Goal: Task Accomplishment & Management: Use online tool/utility

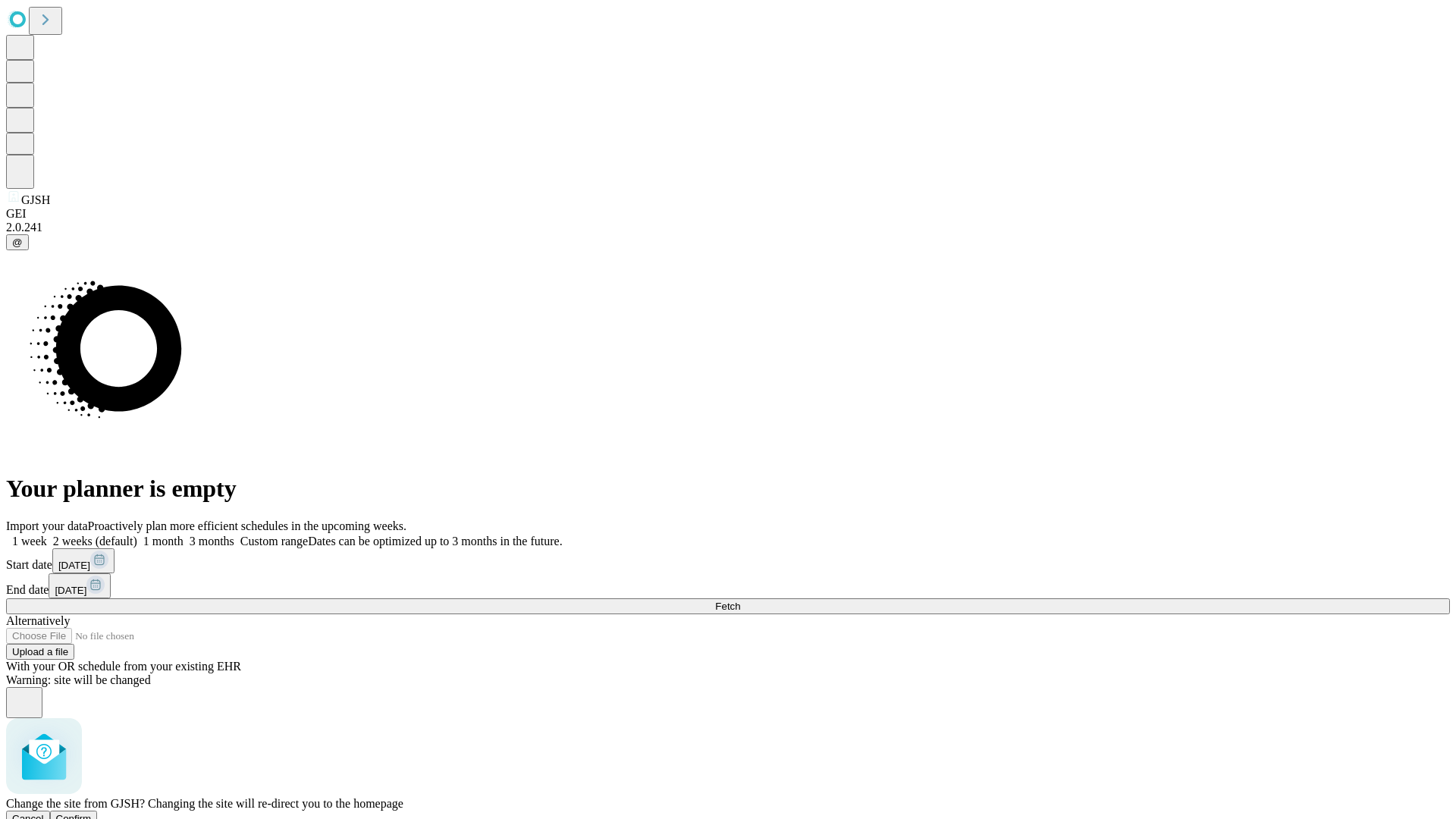
click at [92, 812] on span "Confirm" at bounding box center [74, 818] width 36 height 12
click at [47, 535] on label "1 week" at bounding box center [26, 541] width 41 height 13
click at [740, 601] on span "Fetch" at bounding box center [728, 606] width 25 height 12
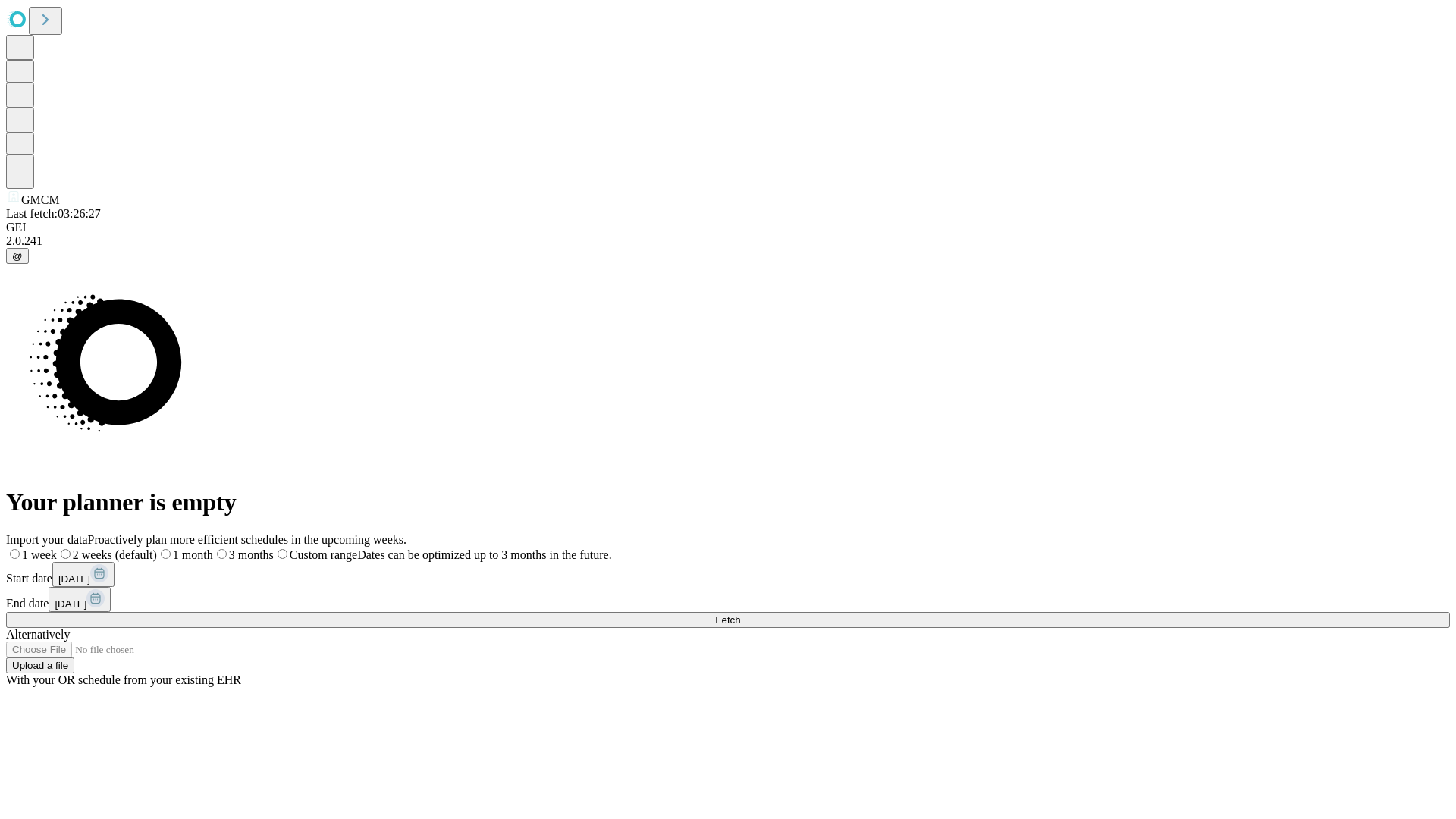
click at [57, 548] on label "1 week" at bounding box center [31, 554] width 50 height 13
click at [740, 614] on span "Fetch" at bounding box center [728, 620] width 25 height 12
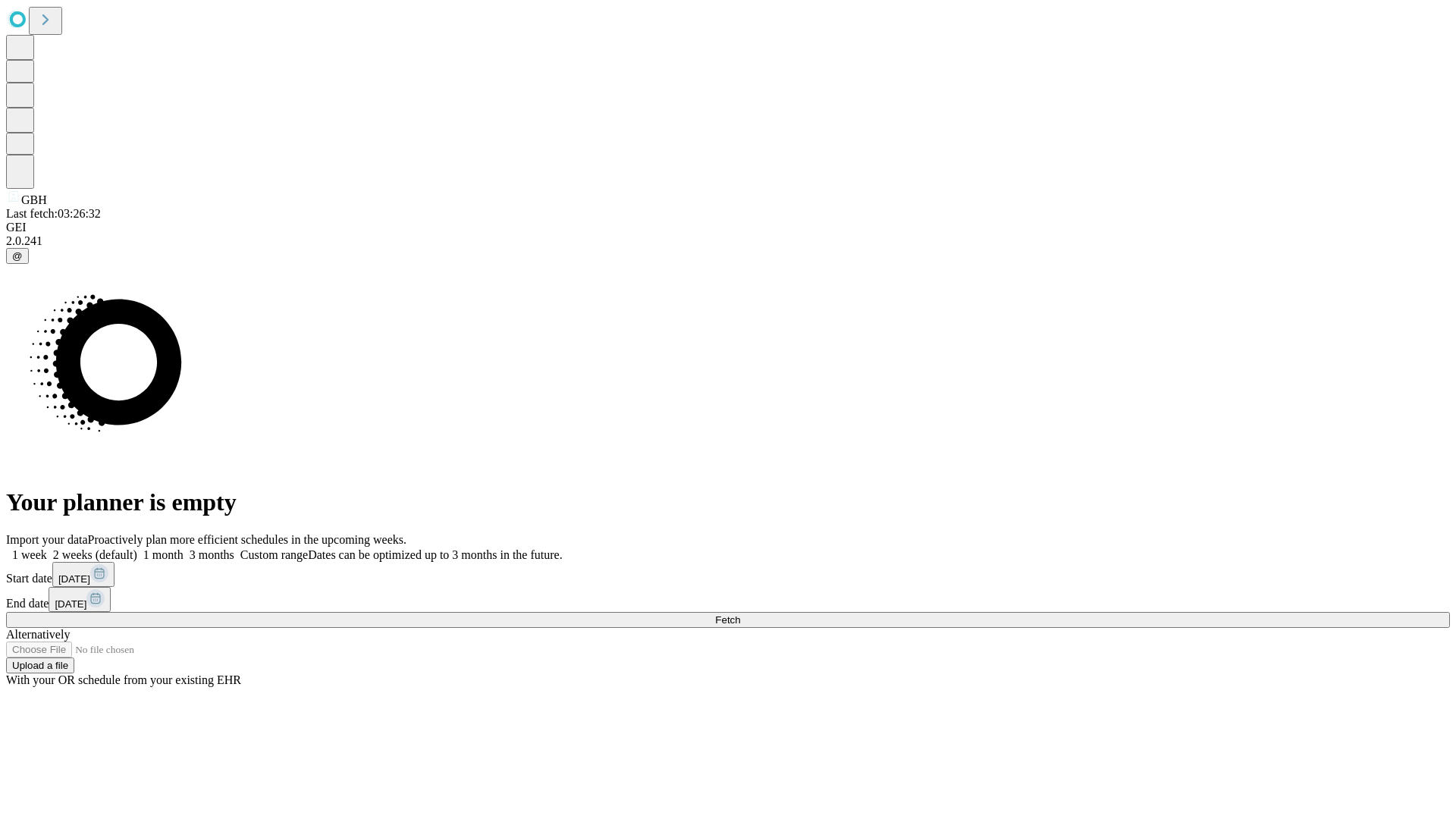
click at [47, 548] on label "1 week" at bounding box center [26, 554] width 41 height 13
click at [740, 614] on span "Fetch" at bounding box center [728, 620] width 25 height 12
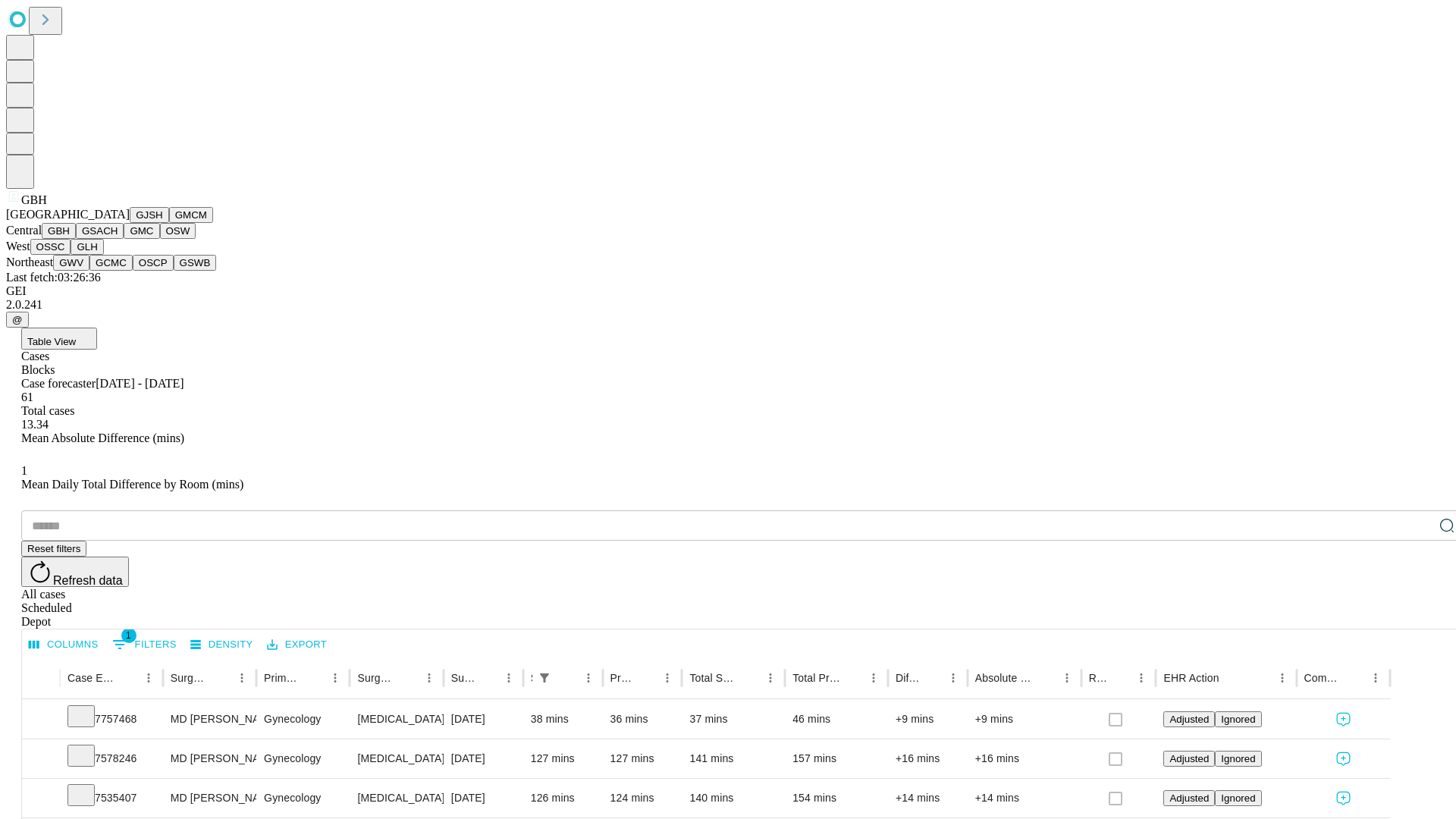
click at [117, 239] on button "GSACH" at bounding box center [99, 231] width 48 height 16
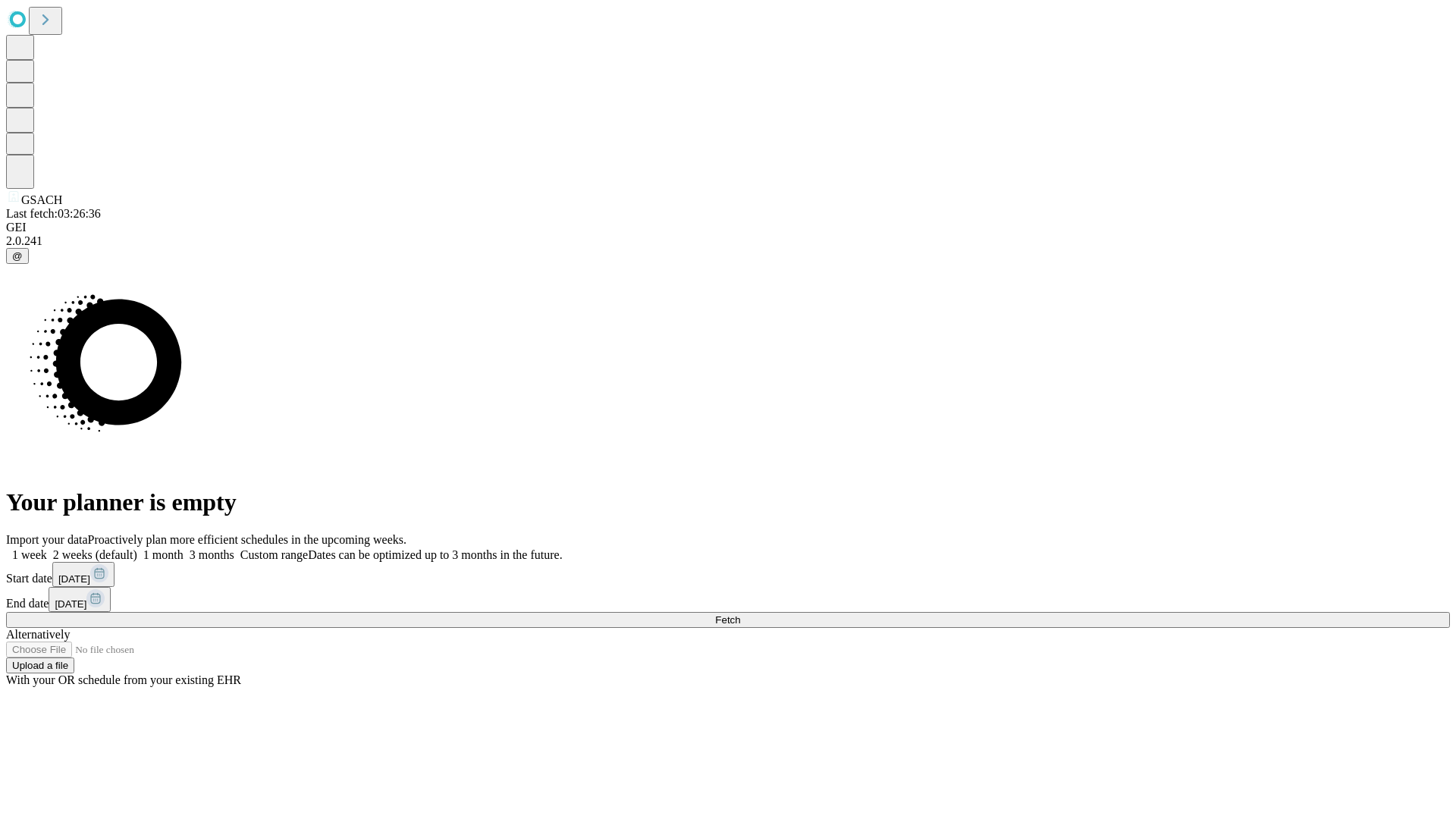
click at [47, 548] on label "1 week" at bounding box center [26, 554] width 41 height 13
click at [740, 614] on span "Fetch" at bounding box center [728, 620] width 25 height 12
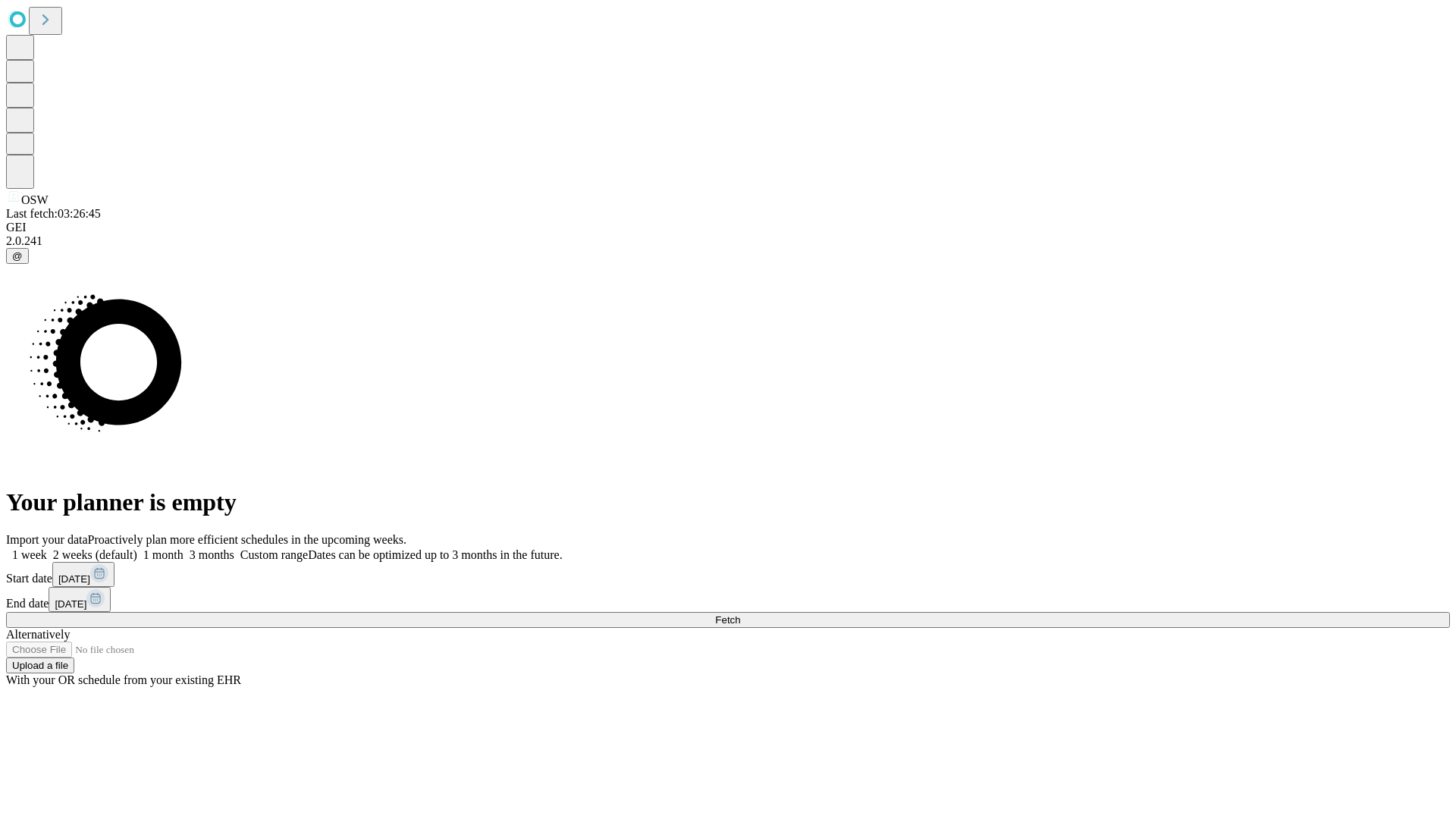
click at [47, 548] on label "1 week" at bounding box center [26, 554] width 41 height 13
click at [740, 614] on span "Fetch" at bounding box center [728, 620] width 25 height 12
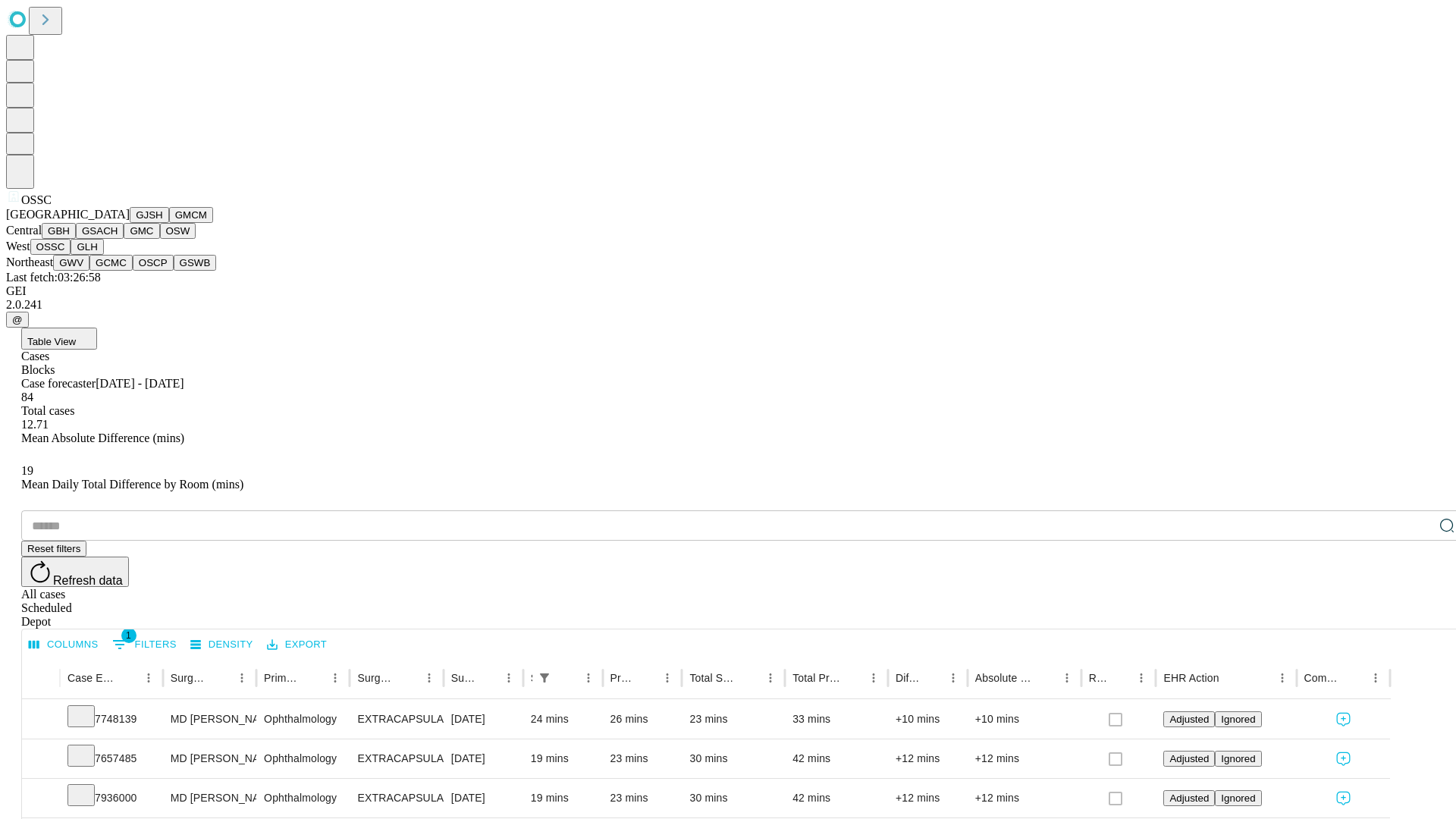
click at [103, 254] on button "GLH" at bounding box center [87, 246] width 33 height 16
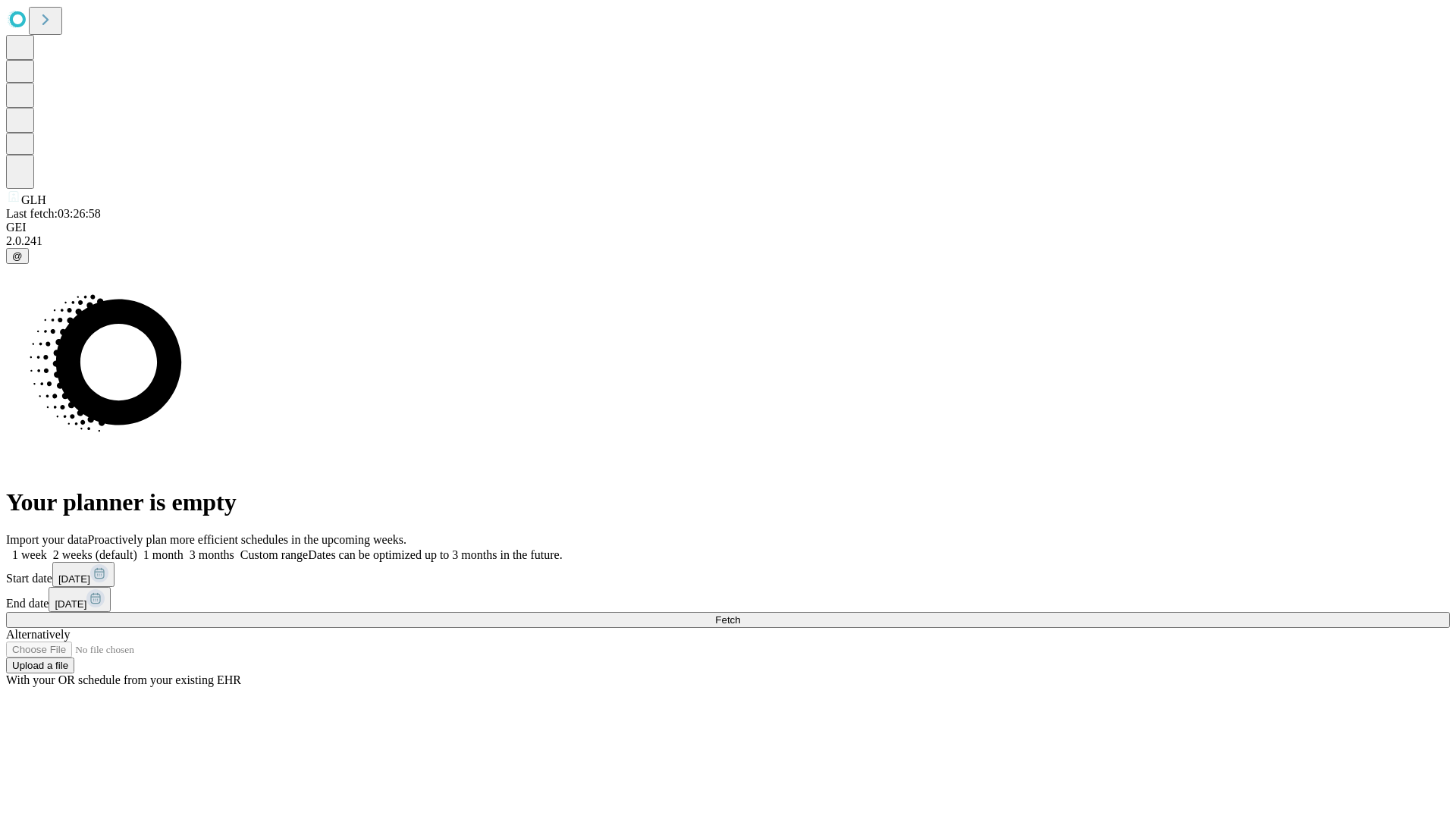
click at [47, 548] on label "1 week" at bounding box center [26, 554] width 41 height 13
click at [740, 614] on span "Fetch" at bounding box center [728, 620] width 25 height 12
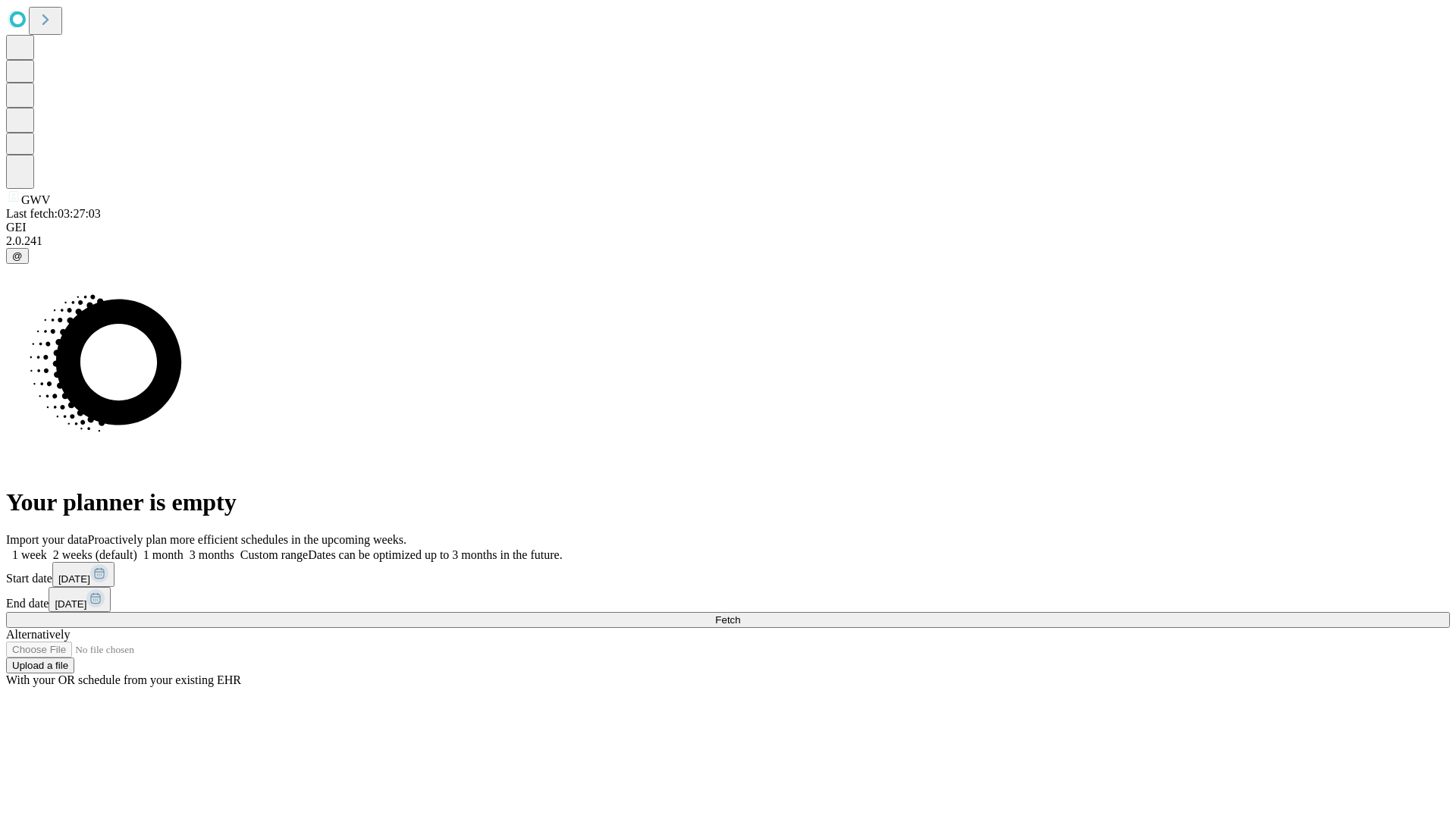
click at [47, 548] on label "1 week" at bounding box center [26, 554] width 41 height 13
click at [740, 614] on span "Fetch" at bounding box center [728, 620] width 25 height 12
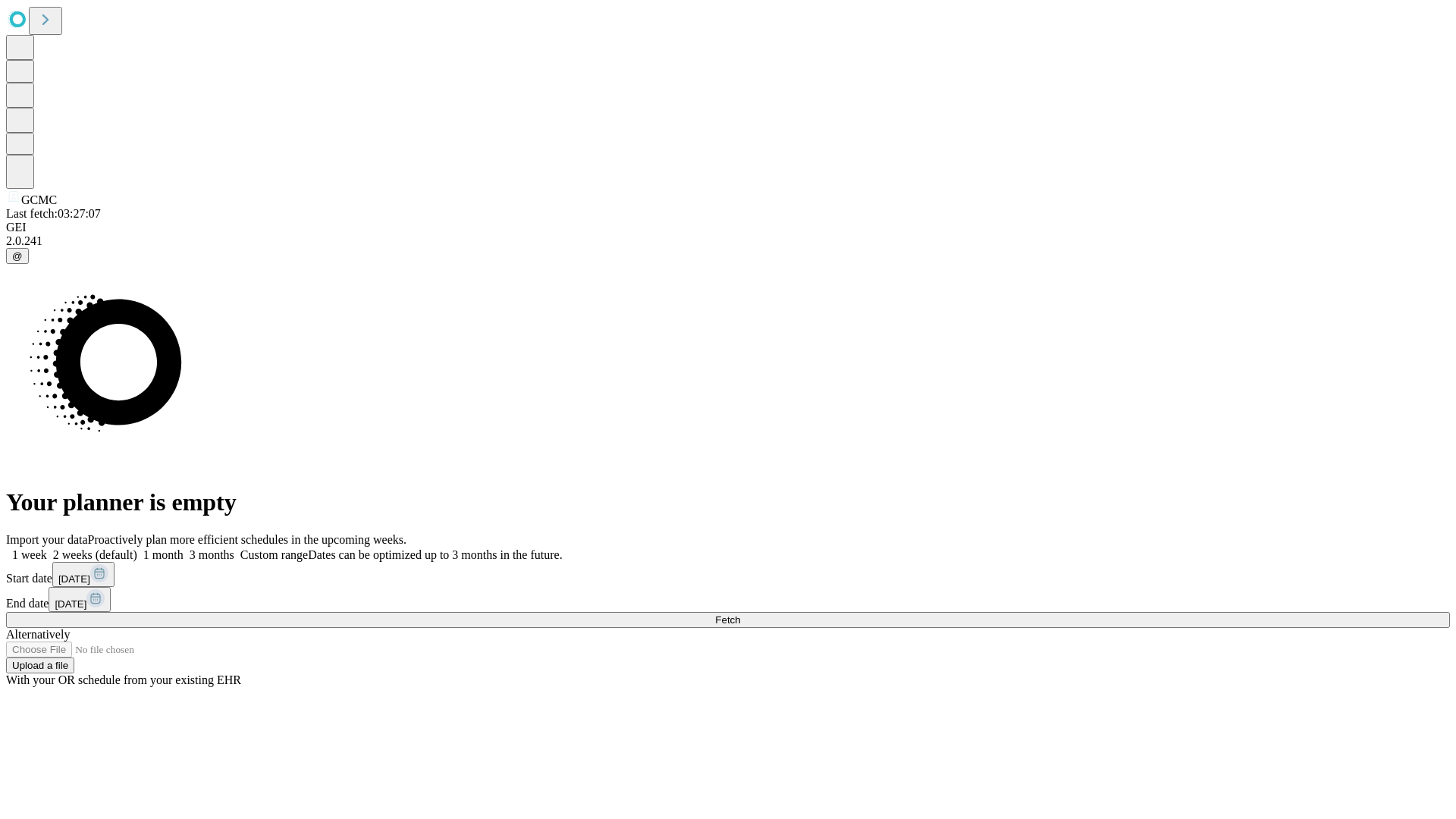
click at [47, 548] on label "1 week" at bounding box center [26, 554] width 41 height 13
click at [740, 614] on span "Fetch" at bounding box center [728, 620] width 25 height 12
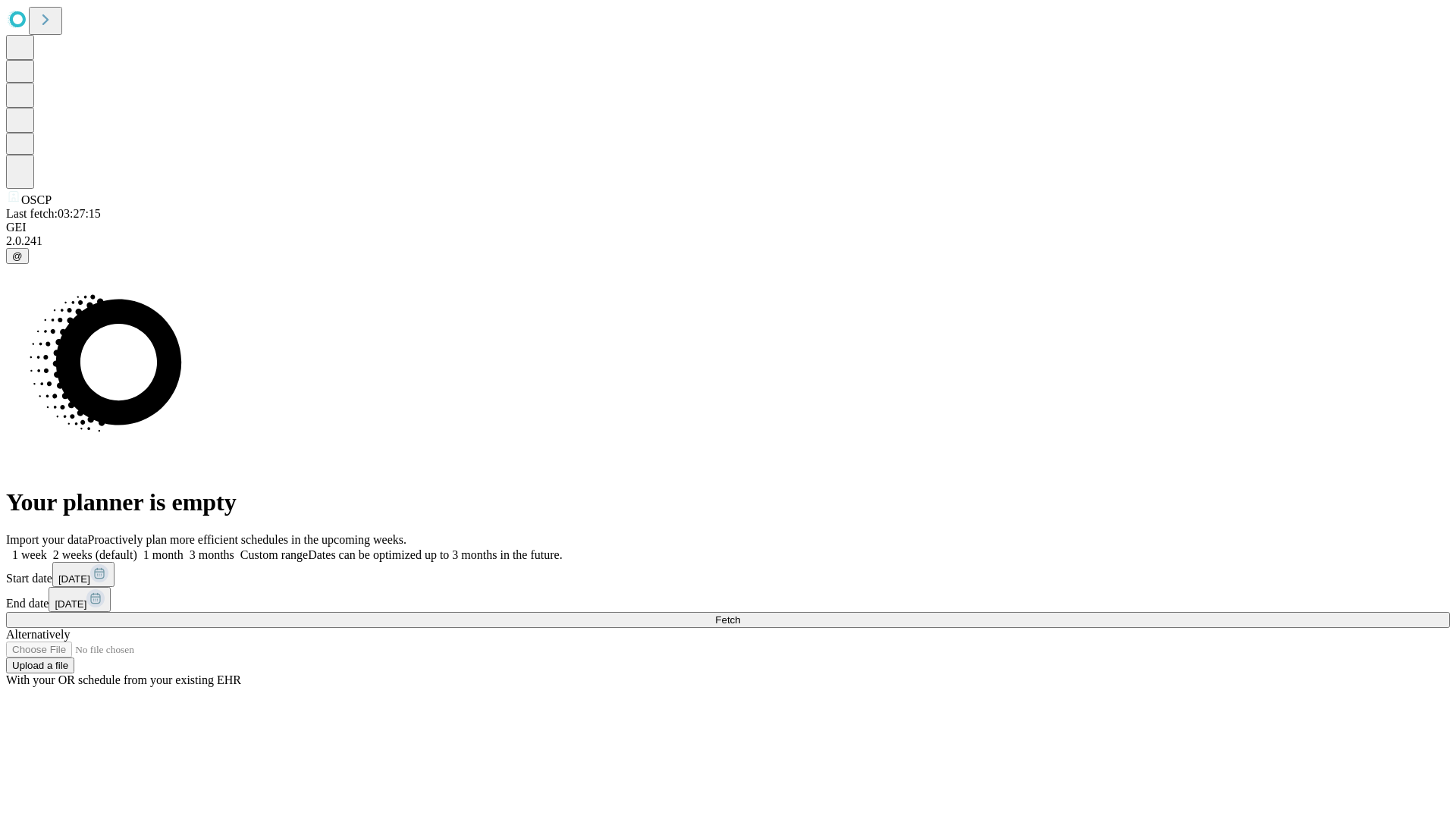
click at [47, 548] on label "1 week" at bounding box center [26, 554] width 41 height 13
click at [740, 614] on span "Fetch" at bounding box center [728, 620] width 25 height 12
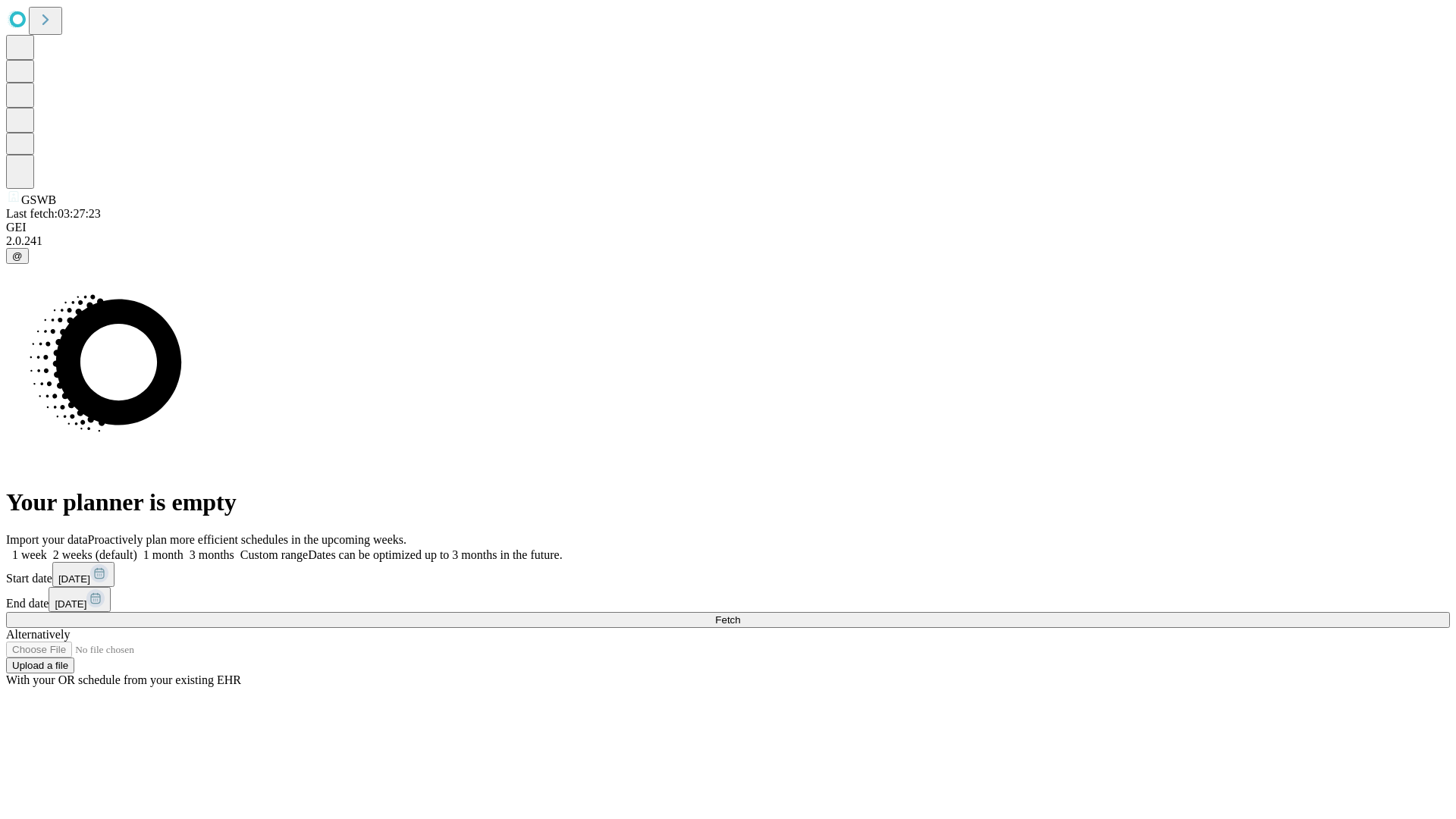
click at [47, 548] on label "1 week" at bounding box center [26, 554] width 41 height 13
click at [740, 614] on span "Fetch" at bounding box center [728, 620] width 25 height 12
